Goal: Information Seeking & Learning: Learn about a topic

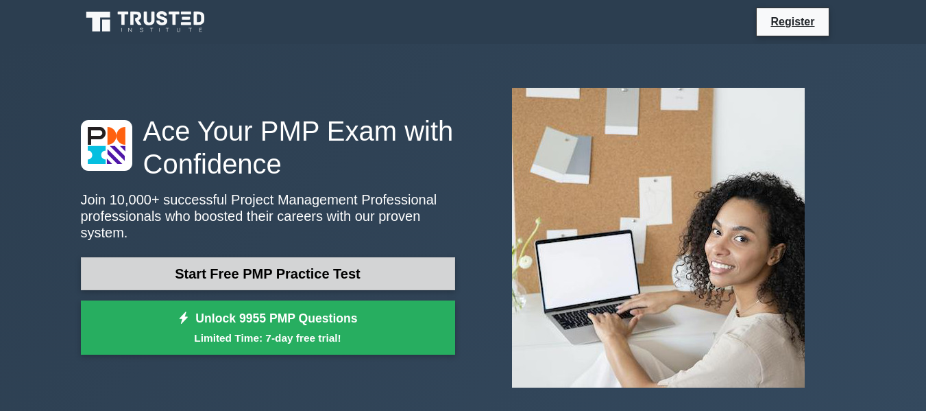
click at [296, 258] on link "Start Free PMP Practice Test" at bounding box center [268, 273] width 374 height 33
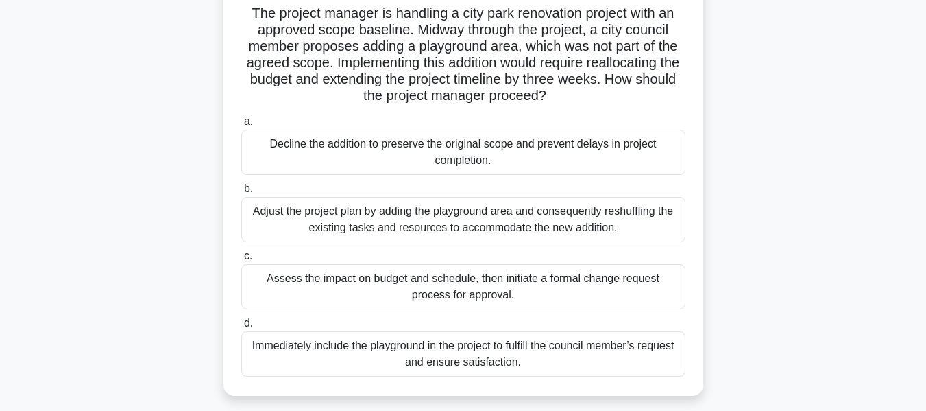
scroll to position [100, 0]
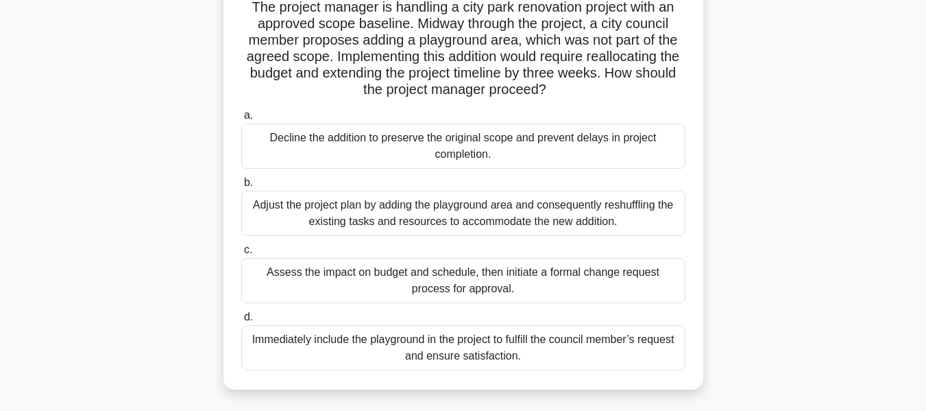
click at [477, 278] on div "Assess the impact on budget and schedule, then initiate a formal change request…" at bounding box center [463, 280] width 444 height 45
click at [241, 254] on input "c. Assess the impact on budget and schedule, then initiate a formal change requ…" at bounding box center [241, 249] width 0 height 9
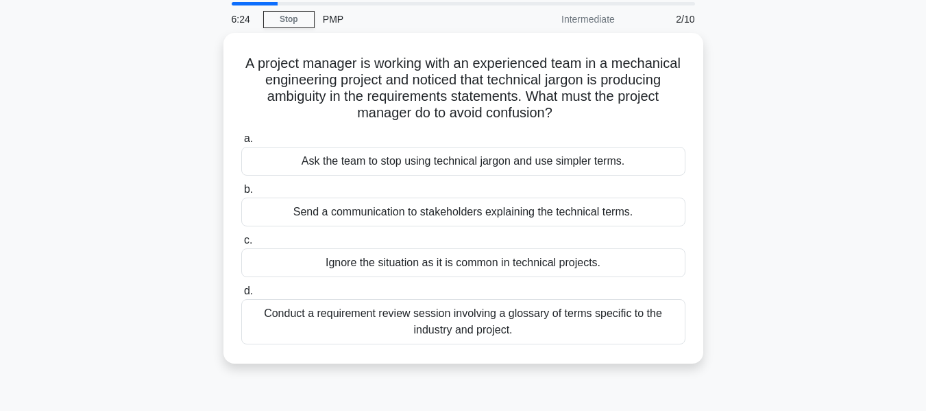
scroll to position [46, 0]
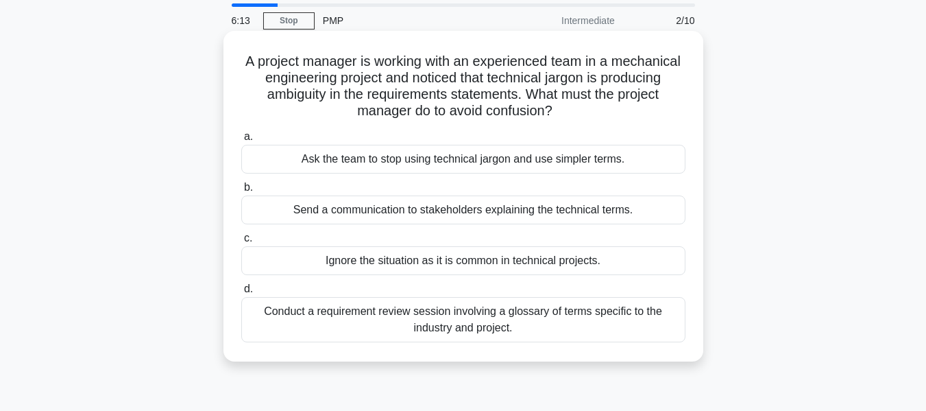
click at [507, 322] on div "Conduct a requirement review session involving a glossary of terms specific to …" at bounding box center [463, 319] width 444 height 45
click at [241, 293] on input "d. Conduct a requirement review session involving a glossary of terms specific …" at bounding box center [241, 289] width 0 height 9
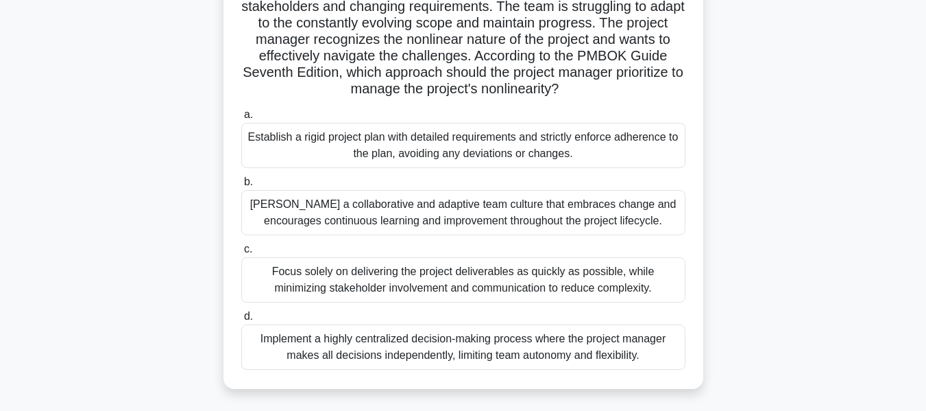
scroll to position [123, 0]
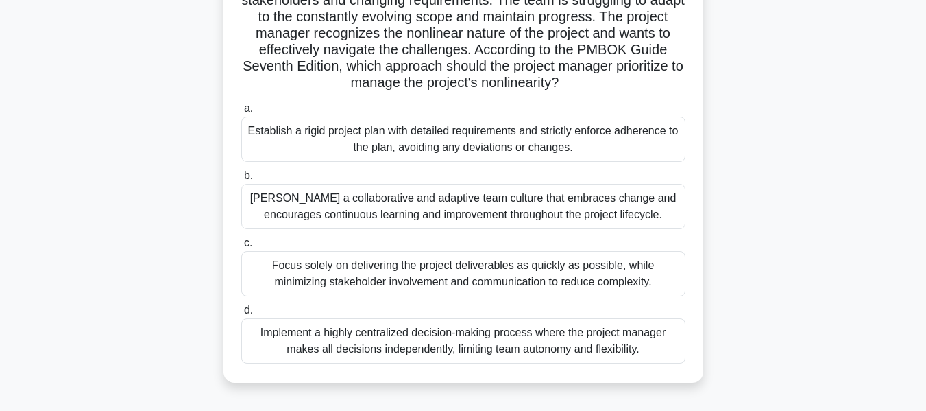
click at [454, 266] on div "Focus solely on delivering the project deliverables as quickly as possible, whi…" at bounding box center [463, 273] width 444 height 45
click at [241, 248] on input "c. Focus solely on delivering the project deliverables as quickly as possible, …" at bounding box center [241, 243] width 0 height 9
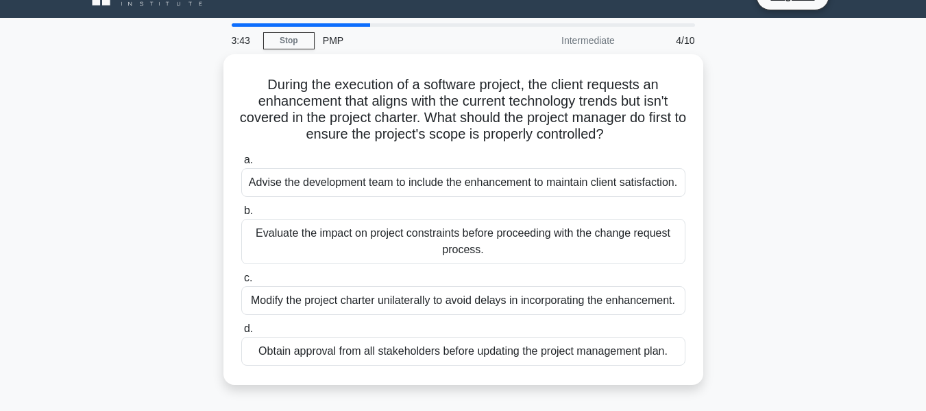
scroll to position [0, 0]
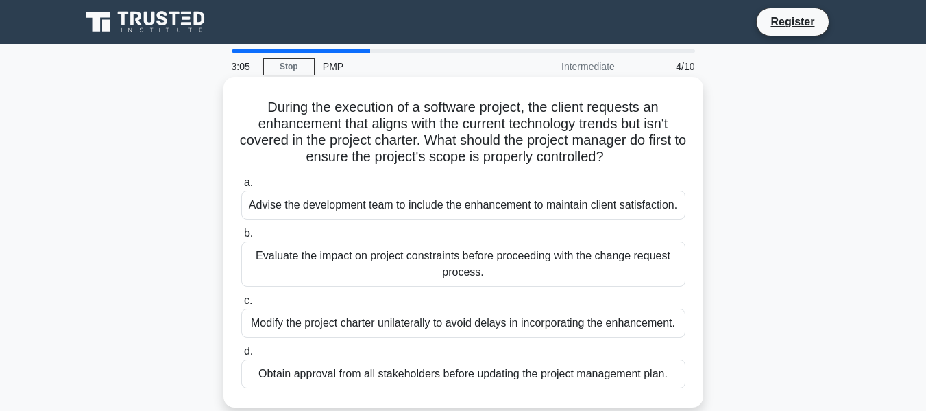
click at [409, 264] on div "Evaluate the impact on project constraints before proceeding with the change re…" at bounding box center [463, 263] width 444 height 45
click at [241, 238] on input "b. Evaluate the impact on project constraints before proceeding with the change…" at bounding box center [241, 233] width 0 height 9
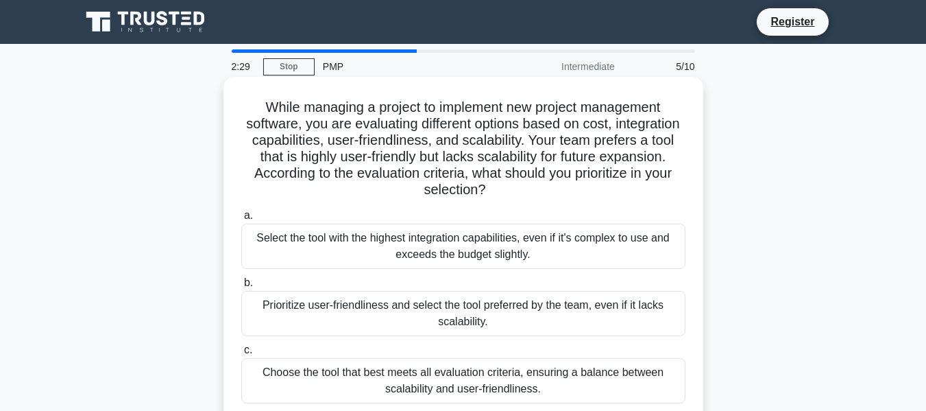
click at [358, 368] on div "Choose the tool that best meets all evaluation criteria, ensuring a balance bet…" at bounding box center [463, 380] width 444 height 45
click at [241, 354] on input "c. Choose the tool that best meets all evaluation criteria, ensuring a balance …" at bounding box center [241, 350] width 0 height 9
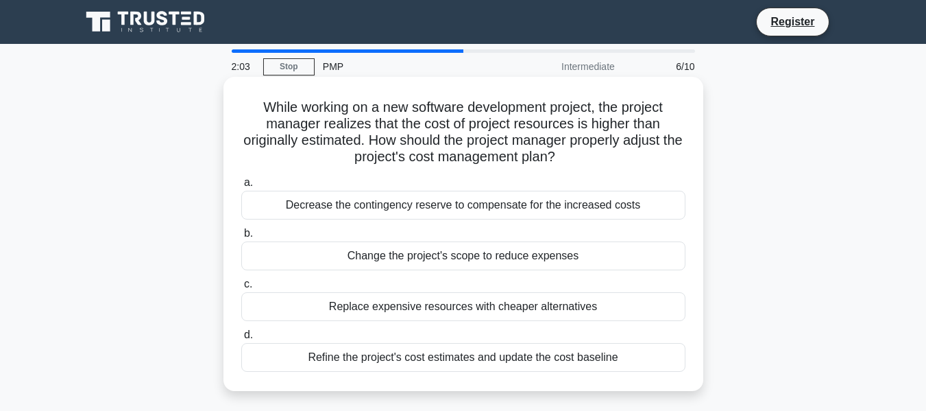
click at [368, 357] on div "Refine the project's cost estimates and update the cost baseline" at bounding box center [463, 357] width 444 height 29
click at [241, 339] on input "d. Refine the project's cost estimates and update the cost baseline" at bounding box center [241, 334] width 0 height 9
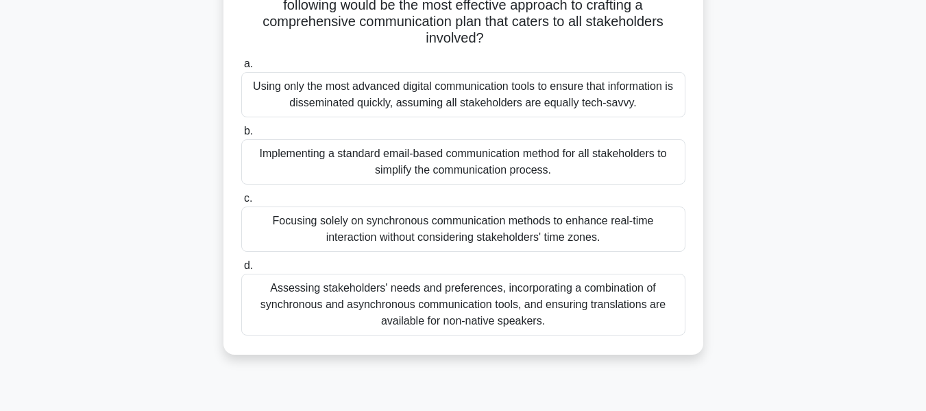
scroll to position [260, 0]
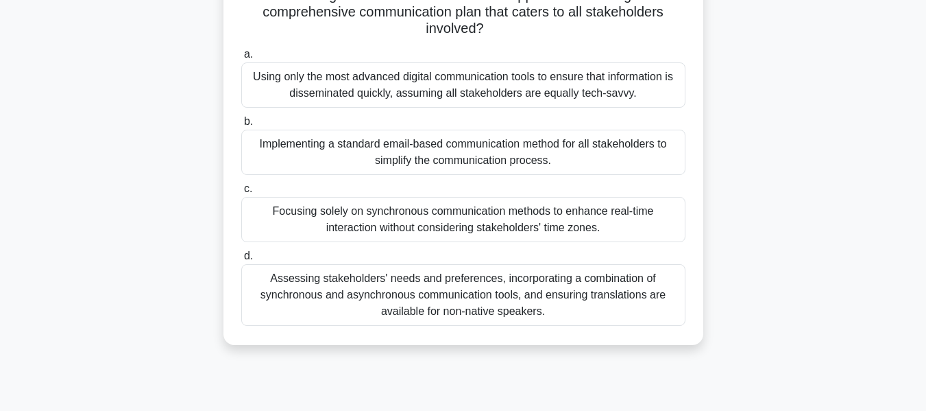
click at [557, 288] on div "Assessing stakeholders' needs and preferences, incorporating a combination of s…" at bounding box center [463, 295] width 444 height 62
click at [241, 261] on input "d. Assessing stakeholders' needs and preferences, incorporating a combination o…" at bounding box center [241, 256] width 0 height 9
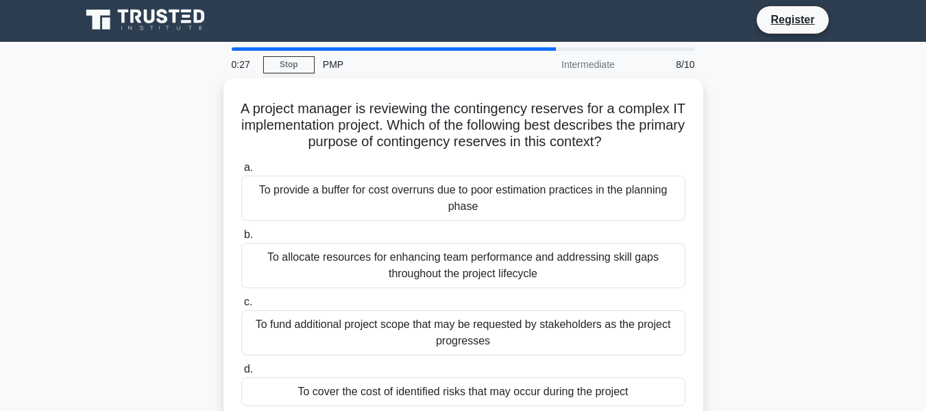
scroll to position [0, 0]
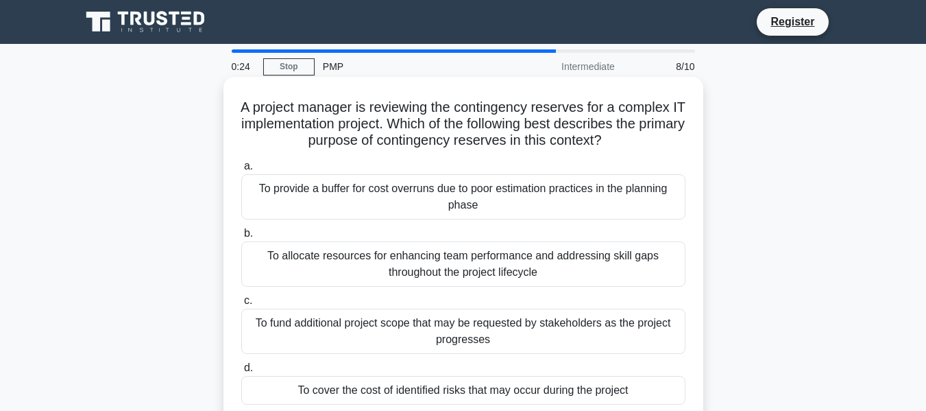
click at [389, 332] on div "To fund additional project scope that may be requested by stakeholders as the p…" at bounding box center [463, 331] width 444 height 45
click at [241, 305] on input "c. To fund additional project scope that may be requested by stakeholders as th…" at bounding box center [241, 300] width 0 height 9
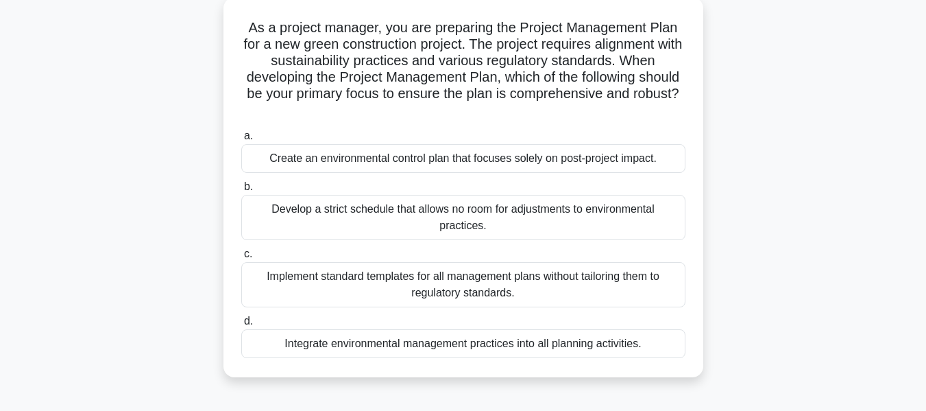
scroll to position [86, 0]
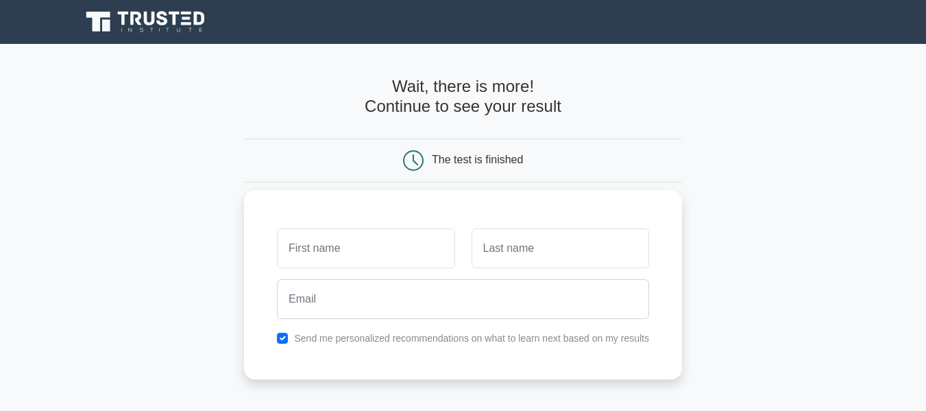
click at [320, 245] on input "text" at bounding box center [366, 248] width 178 height 40
type input "CHRISTOPHER MALEYA"
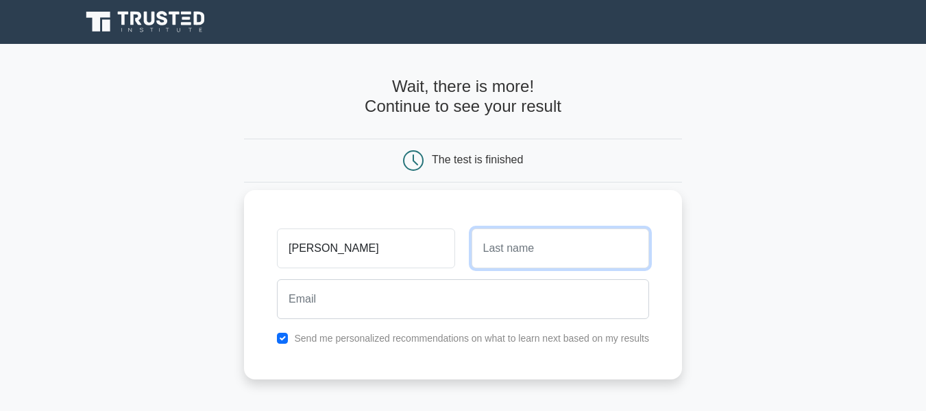
click at [538, 247] on input "text" at bounding box center [561, 248] width 178 height 40
type input "ONGALE"
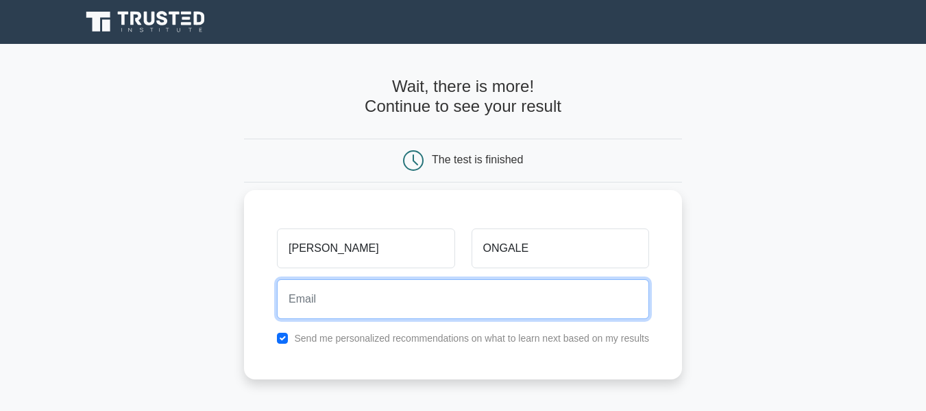
click at [389, 306] on input "email" at bounding box center [463, 299] width 372 height 40
type input "ongale.ongale@gmail.com"
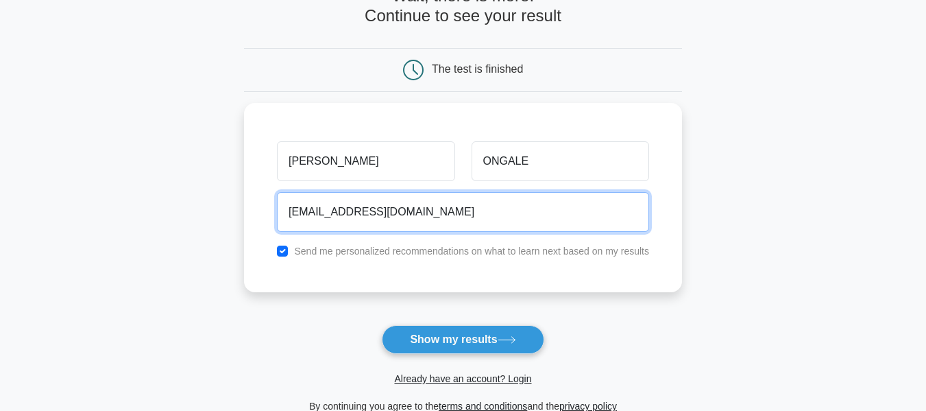
scroll to position [92, 0]
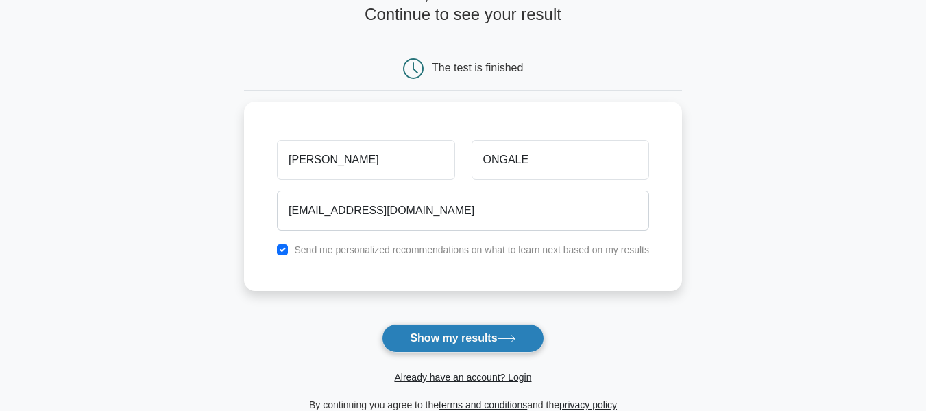
click at [498, 331] on button "Show my results" at bounding box center [463, 338] width 162 height 29
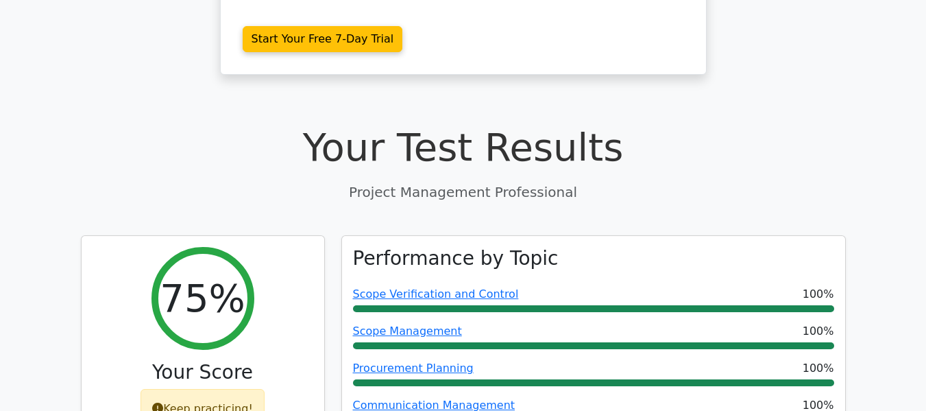
scroll to position [363, 0]
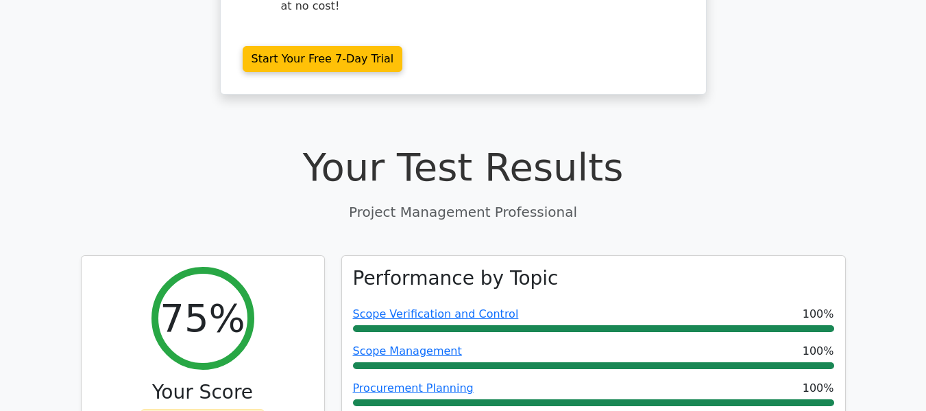
drag, startPoint x: 924, startPoint y: 111, endPoint x: 922, endPoint y: 82, distance: 28.9
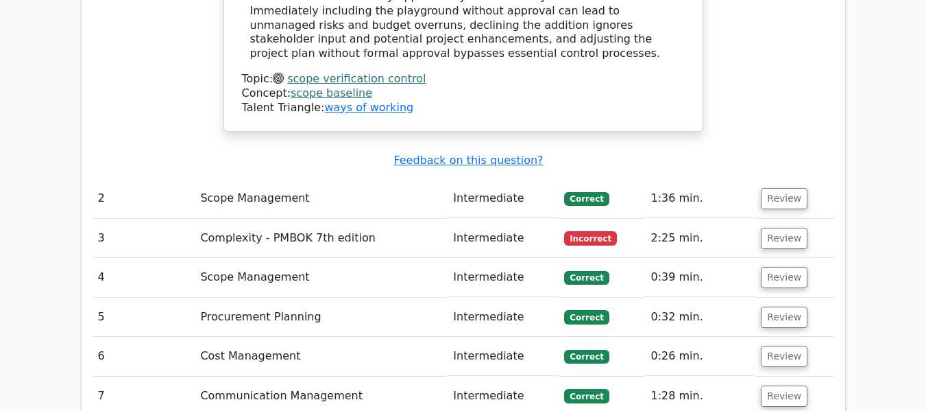
scroll to position [1740, 0]
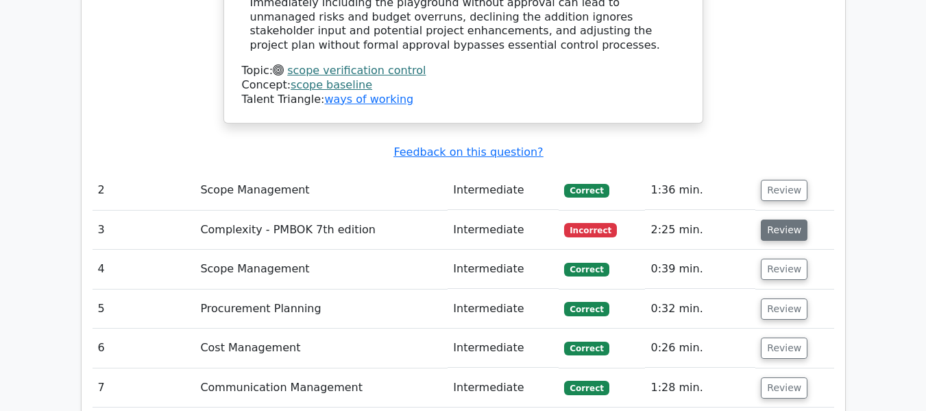
click at [783, 219] on button "Review" at bounding box center [784, 229] width 47 height 21
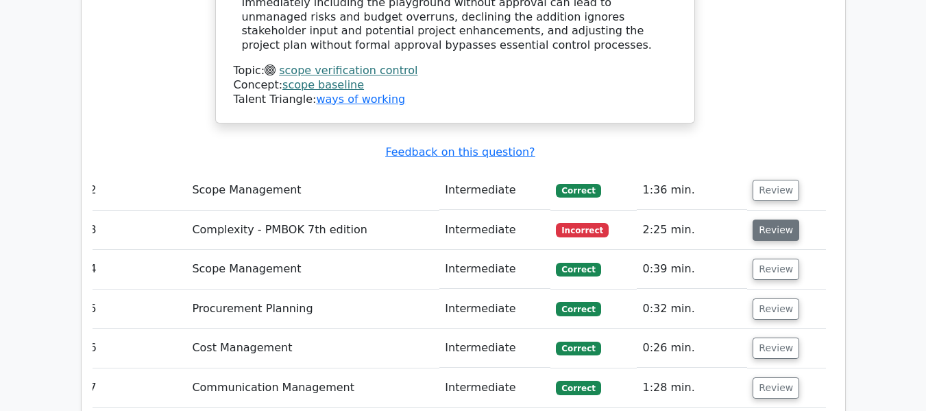
click at [771, 219] on button "Review" at bounding box center [776, 229] width 47 height 21
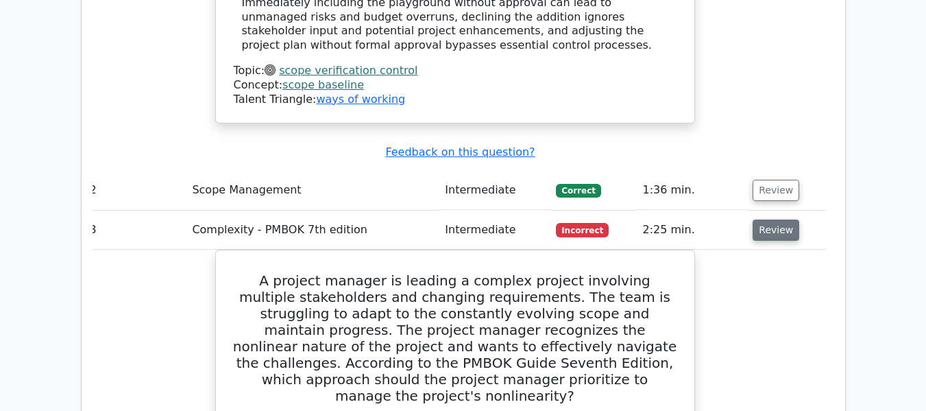
click at [771, 219] on button "Review" at bounding box center [776, 229] width 47 height 21
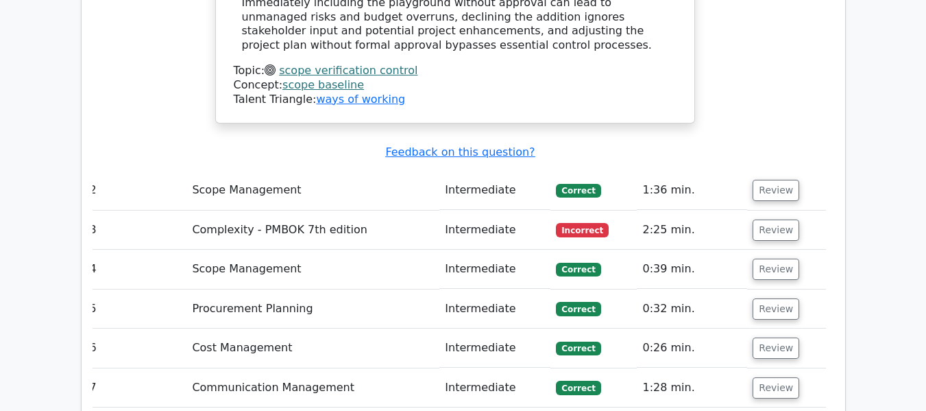
drag, startPoint x: 771, startPoint y: 120, endPoint x: 812, endPoint y: 104, distance: 44.3
click at [812, 210] on td "Review" at bounding box center [786, 229] width 78 height 39
click at [766, 219] on button "Review" at bounding box center [776, 229] width 47 height 21
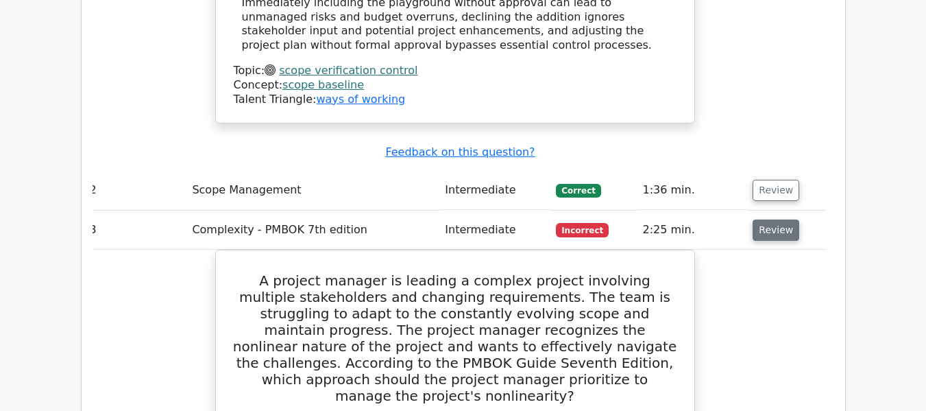
click at [766, 219] on button "Review" at bounding box center [776, 229] width 47 height 21
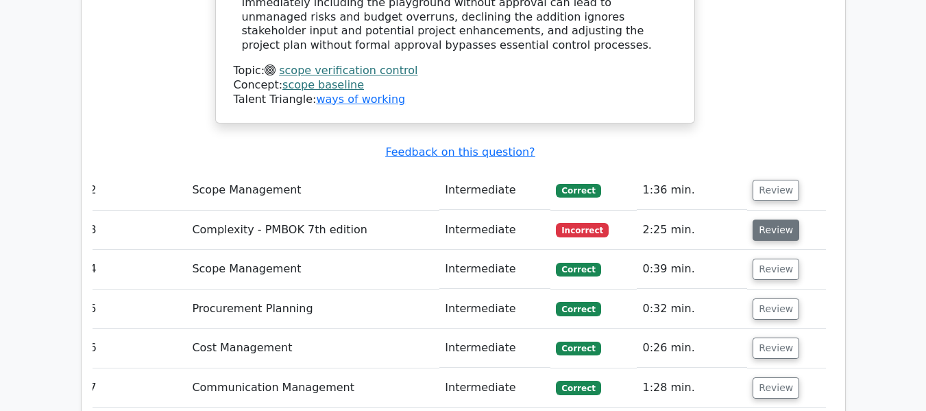
click at [766, 219] on button "Review" at bounding box center [776, 229] width 47 height 21
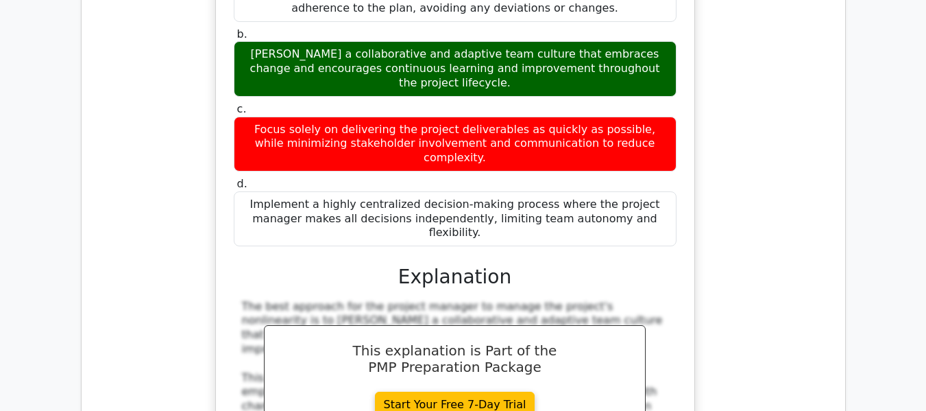
scroll to position [2195, 0]
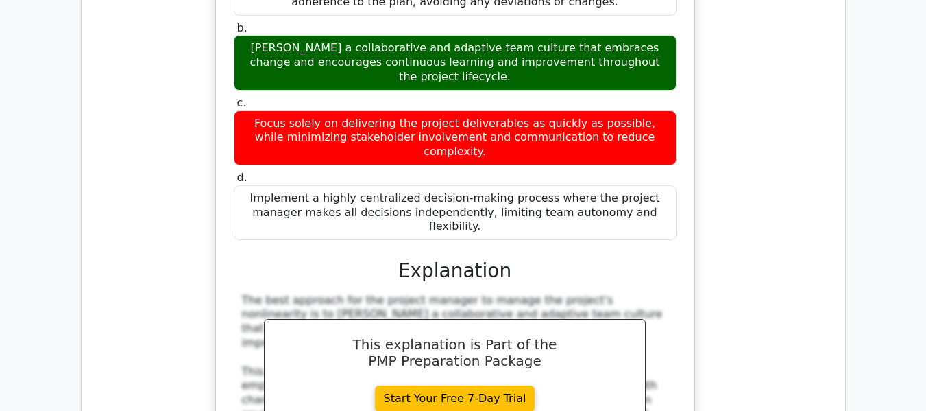
drag, startPoint x: 925, startPoint y: 261, endPoint x: 935, endPoint y: 273, distance: 16.1
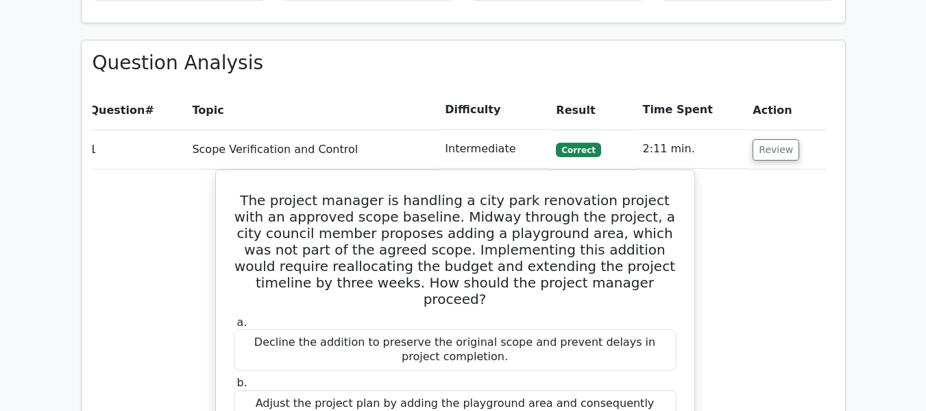
scroll to position [1076, 0]
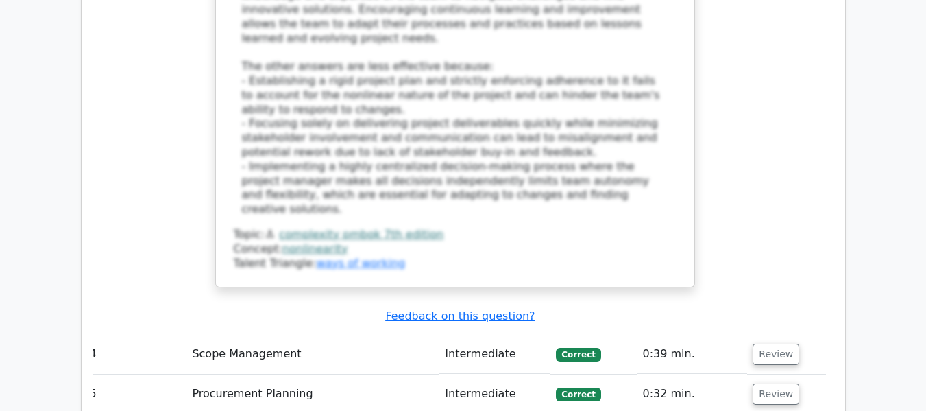
scroll to position [2664, 0]
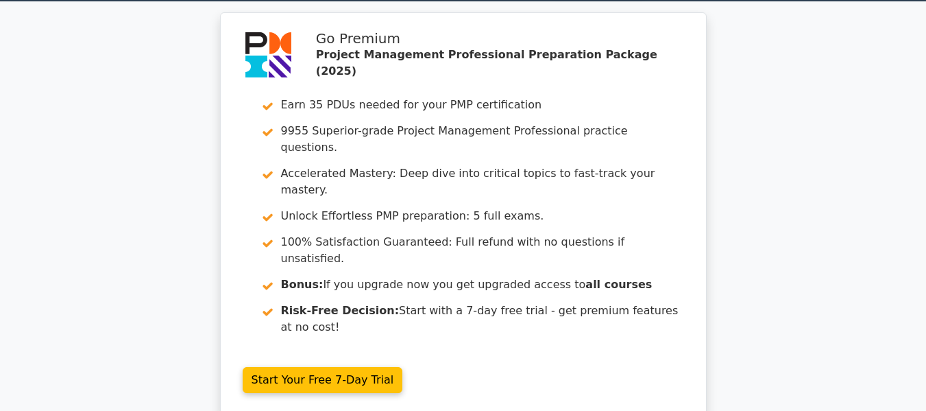
scroll to position [0, 0]
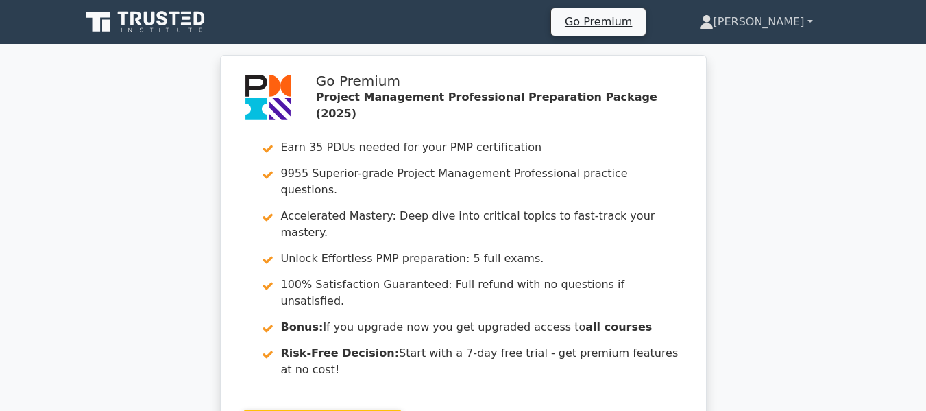
click at [810, 23] on link "[PERSON_NAME]" at bounding box center [756, 21] width 179 height 27
click at [695, 77] on link "Settings" at bounding box center [722, 76] width 108 height 22
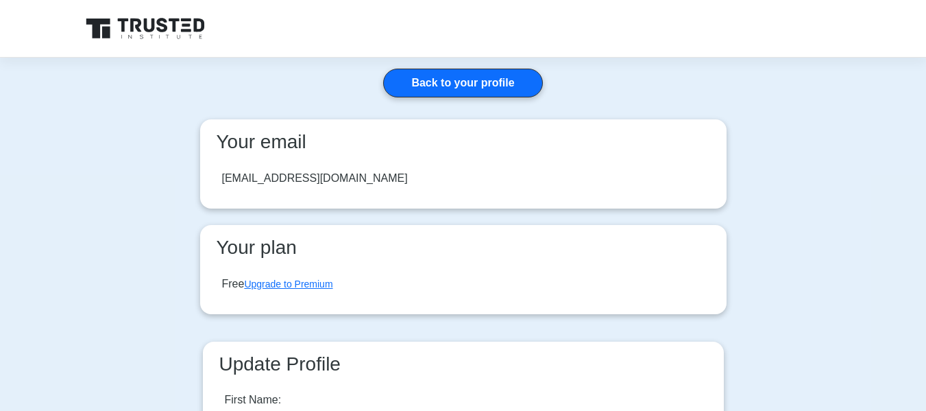
scroll to position [250, 0]
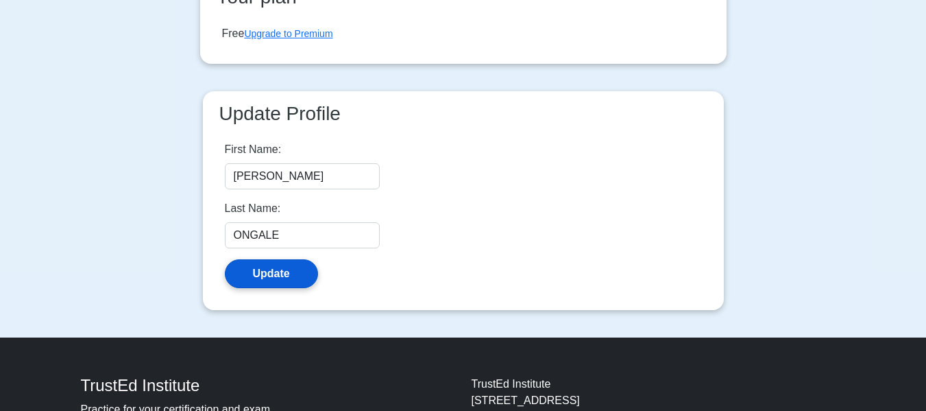
click at [265, 274] on button "Update" at bounding box center [271, 273] width 93 height 29
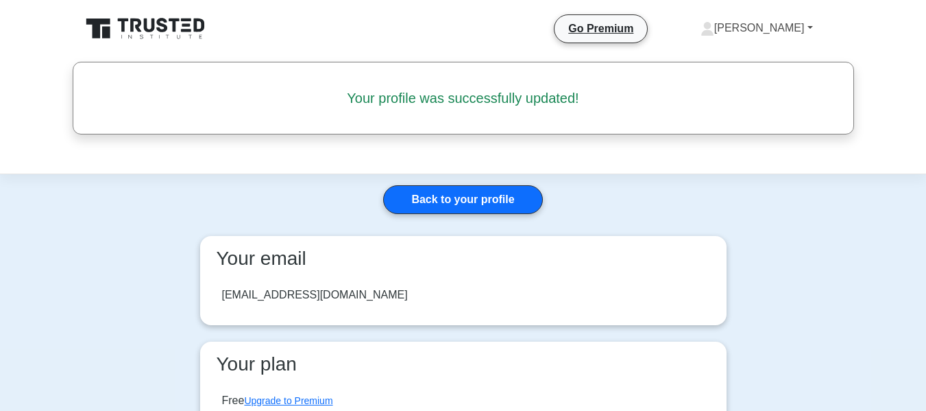
click at [701, 32] on icon at bounding box center [707, 32] width 12 height 5
click at [680, 58] on link "Profile" at bounding box center [723, 60] width 108 height 22
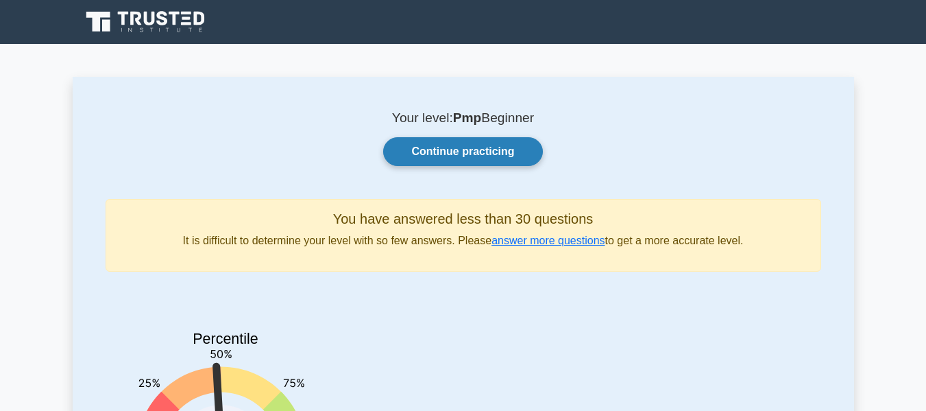
click at [516, 151] on link "Continue practicing" at bounding box center [462, 151] width 159 height 29
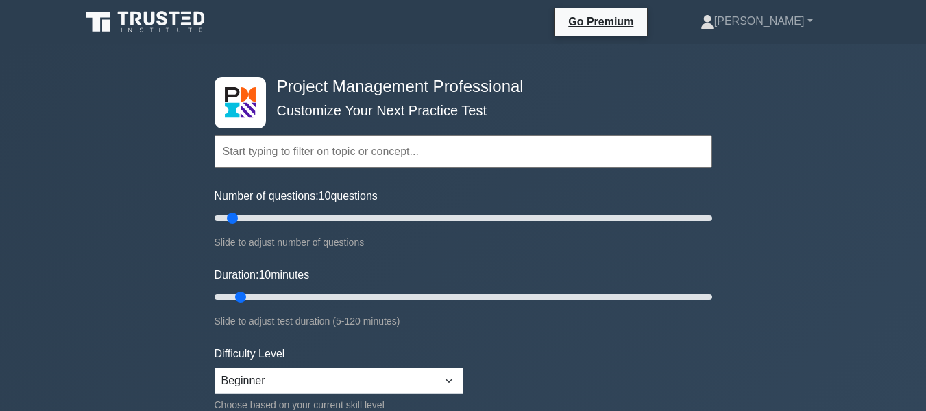
click at [262, 156] on input "text" at bounding box center [464, 151] width 498 height 33
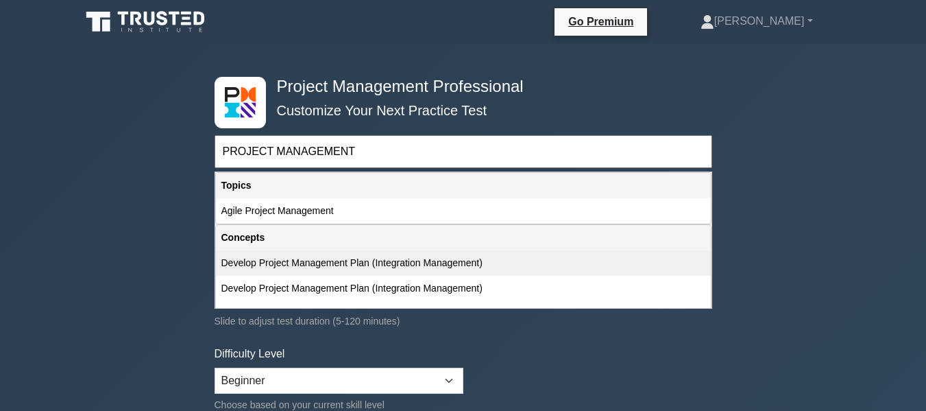
click at [238, 263] on div "Develop Project Management Plan (Integration Management)" at bounding box center [463, 262] width 495 height 25
type input "Develop Project Management Plan (Integration Management)"
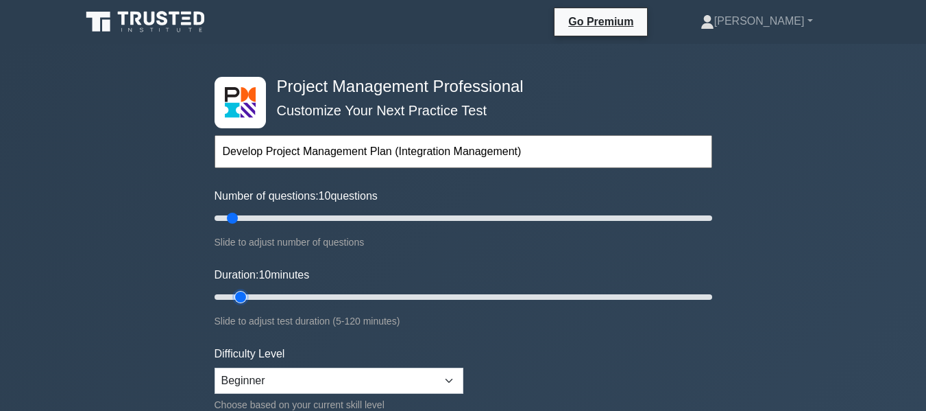
click at [238, 296] on input "Duration: 10 minutes" at bounding box center [464, 297] width 498 height 16
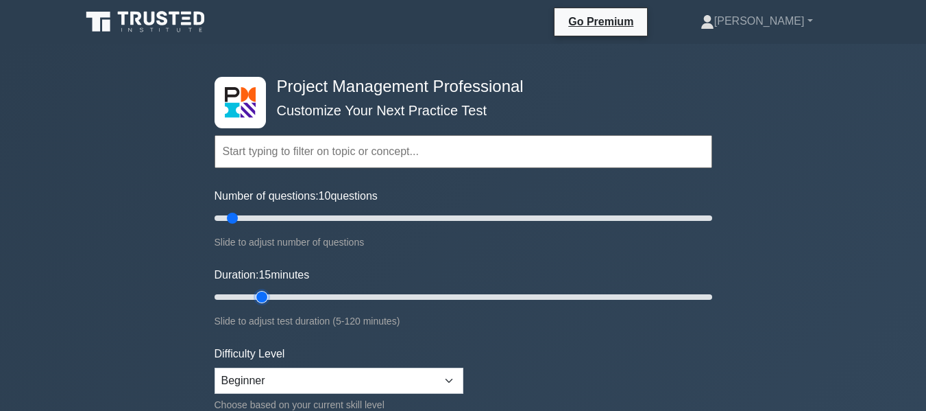
drag, startPoint x: 238, startPoint y: 296, endPoint x: 256, endPoint y: 297, distance: 17.9
type input "15"
click at [256, 297] on input "Duration: 15 minutes" at bounding box center [464, 297] width 498 height 16
click at [447, 378] on select "Beginner Intermediate Expert" at bounding box center [339, 381] width 249 height 26
click at [215, 368] on select "Beginner Intermediate Expert" at bounding box center [339, 381] width 249 height 26
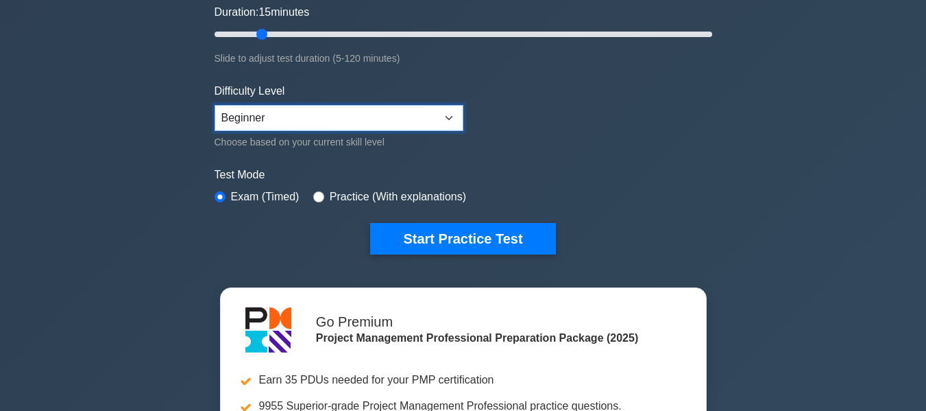
scroll to position [272, 0]
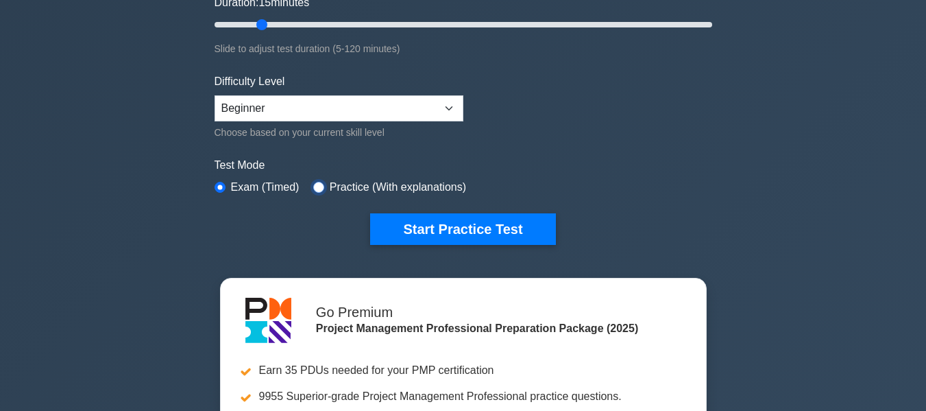
click at [313, 187] on input "radio" at bounding box center [318, 187] width 11 height 11
radio input "true"
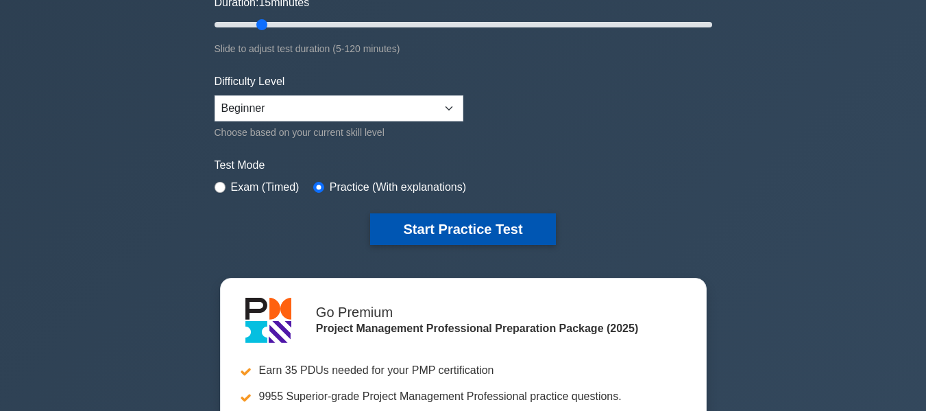
click at [446, 236] on button "Start Practice Test" at bounding box center [462, 229] width 185 height 32
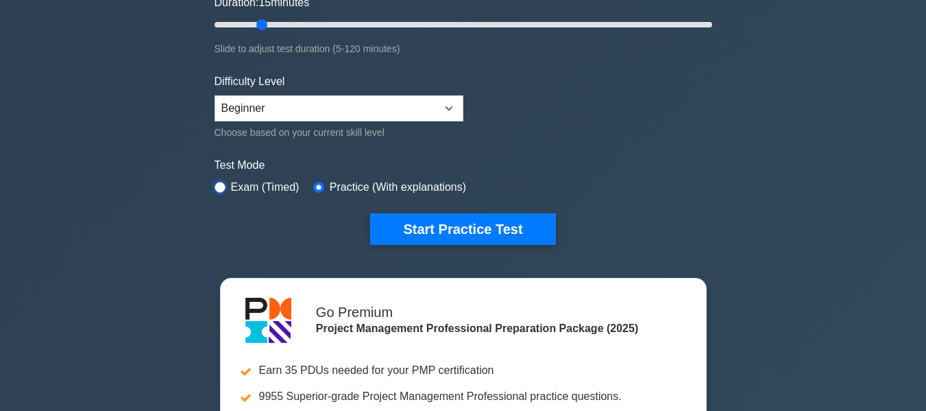
click at [219, 187] on input "radio" at bounding box center [220, 187] width 11 height 11
radio input "true"
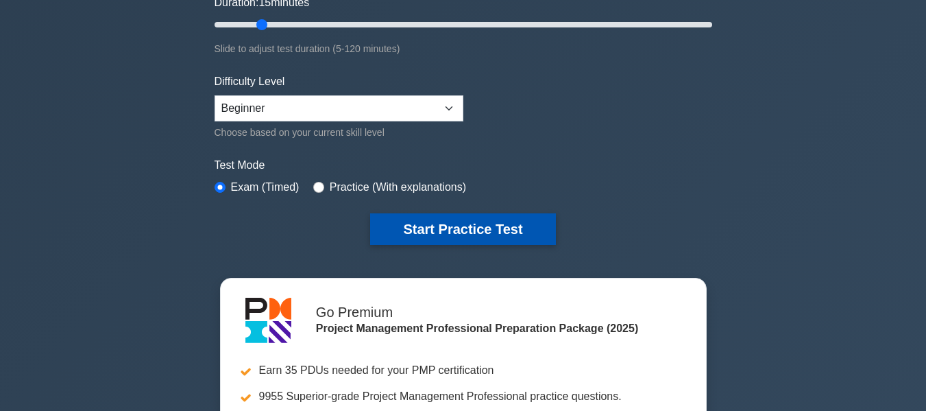
click at [420, 227] on button "Start Practice Test" at bounding box center [462, 229] width 185 height 32
